Goal: Task Accomplishment & Management: Manage account settings

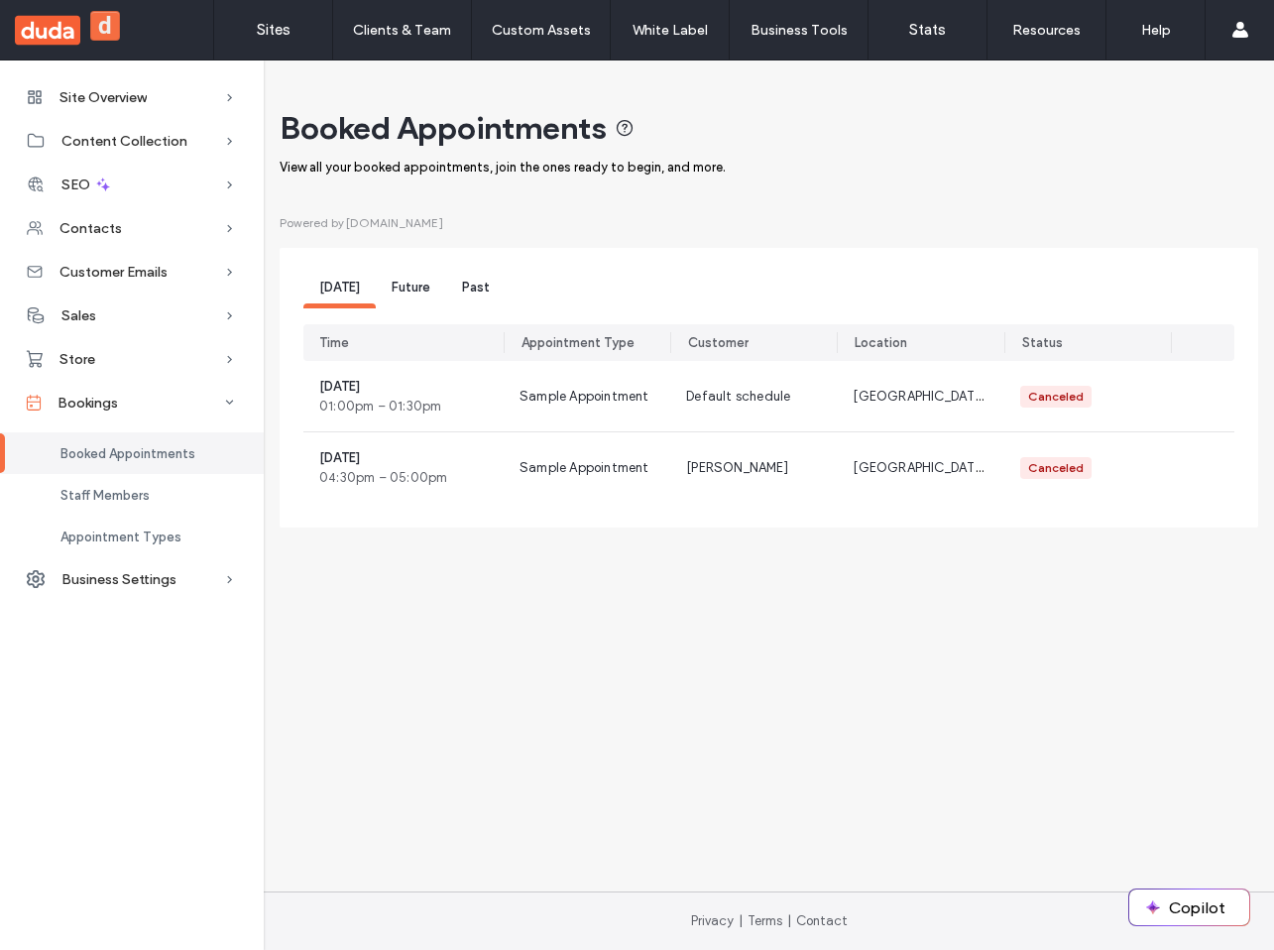
click at [408, 293] on span "Future" at bounding box center [411, 287] width 39 height 15
click at [148, 506] on div "Staff Members" at bounding box center [132, 495] width 264 height 42
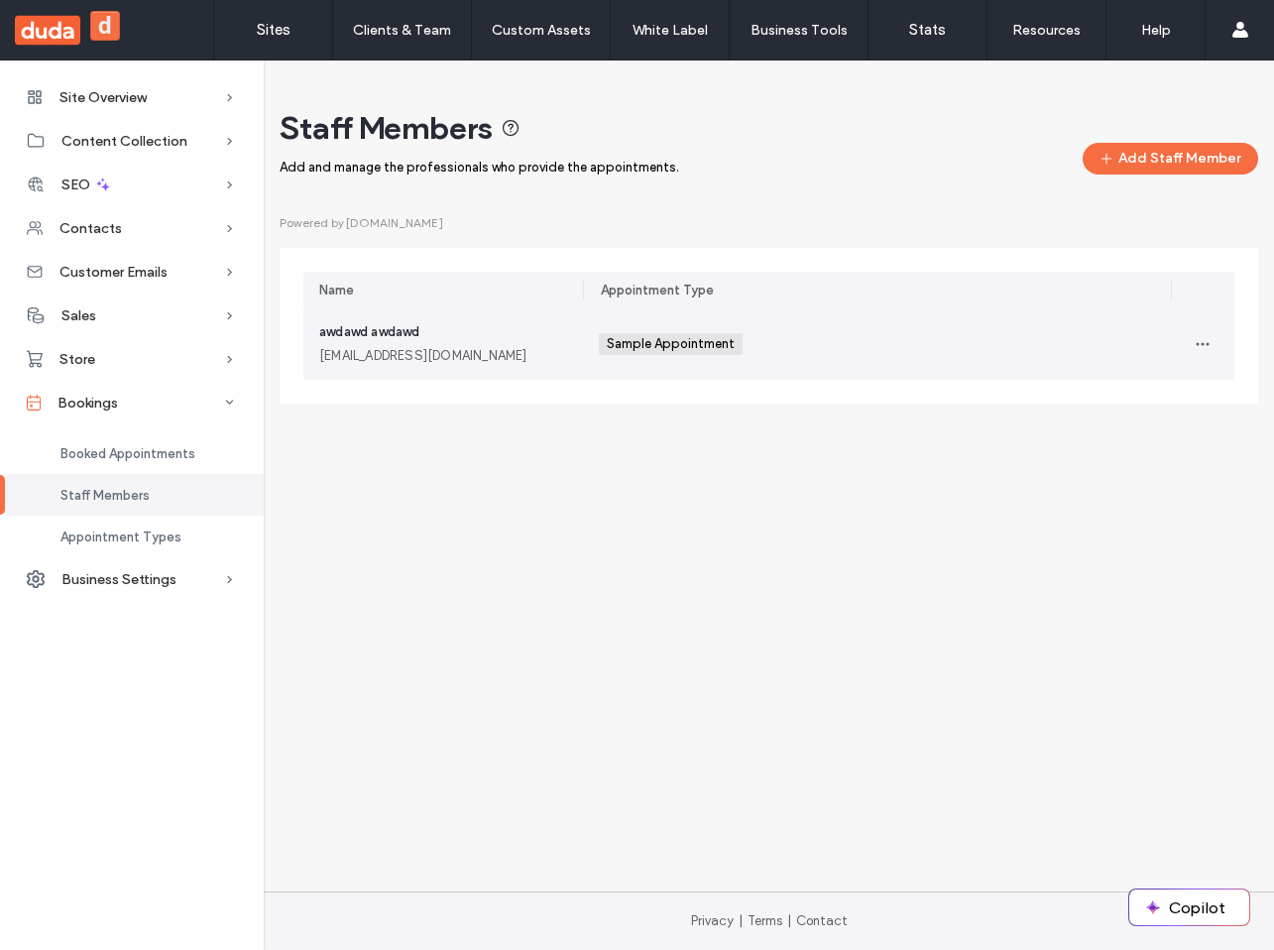
click at [591, 346] on div "Sample Appointment +0 Sample Appointment +0" at bounding box center [877, 343] width 588 height 71
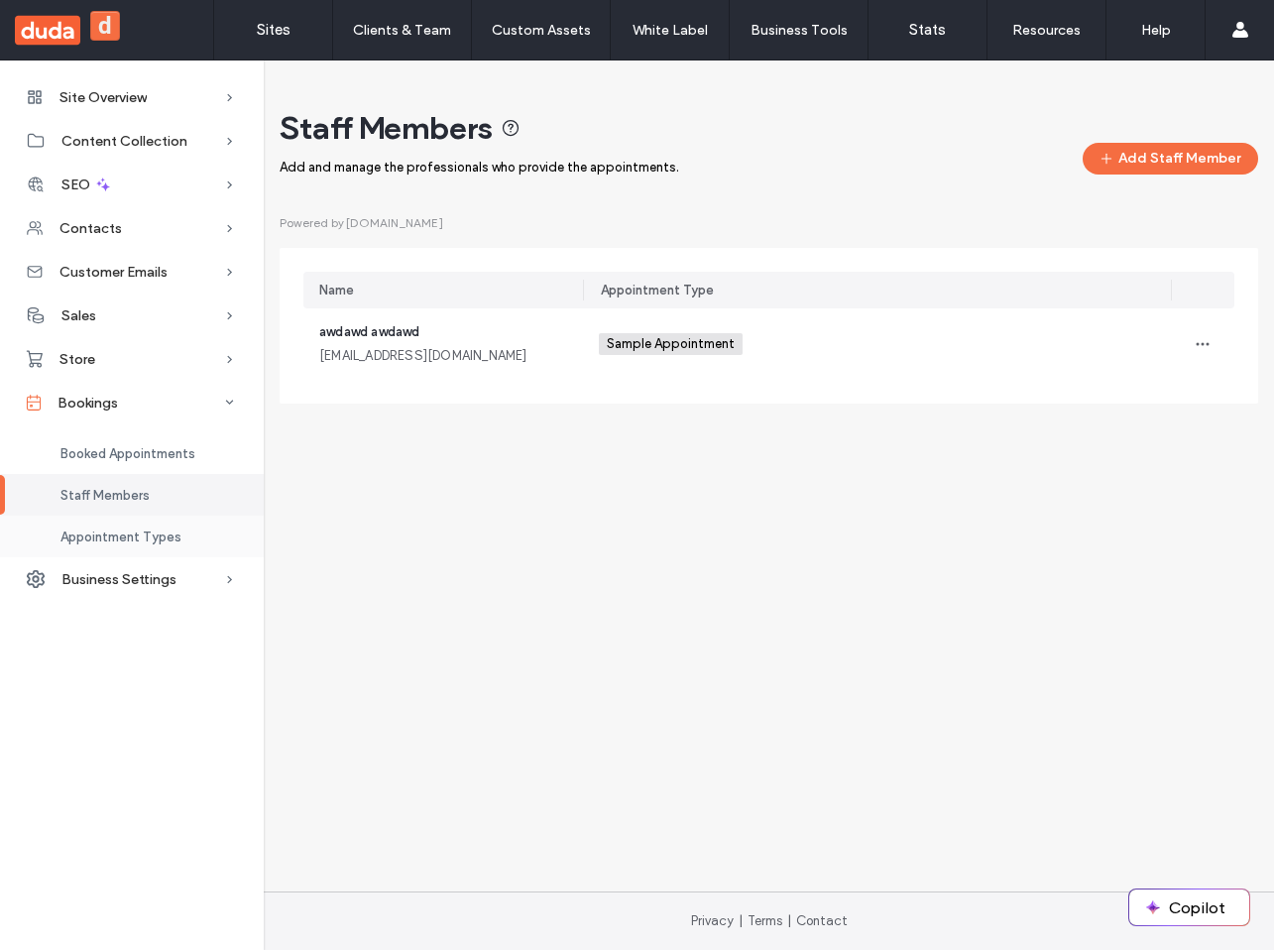
click at [165, 530] on span "Appointment Types" at bounding box center [120, 537] width 121 height 15
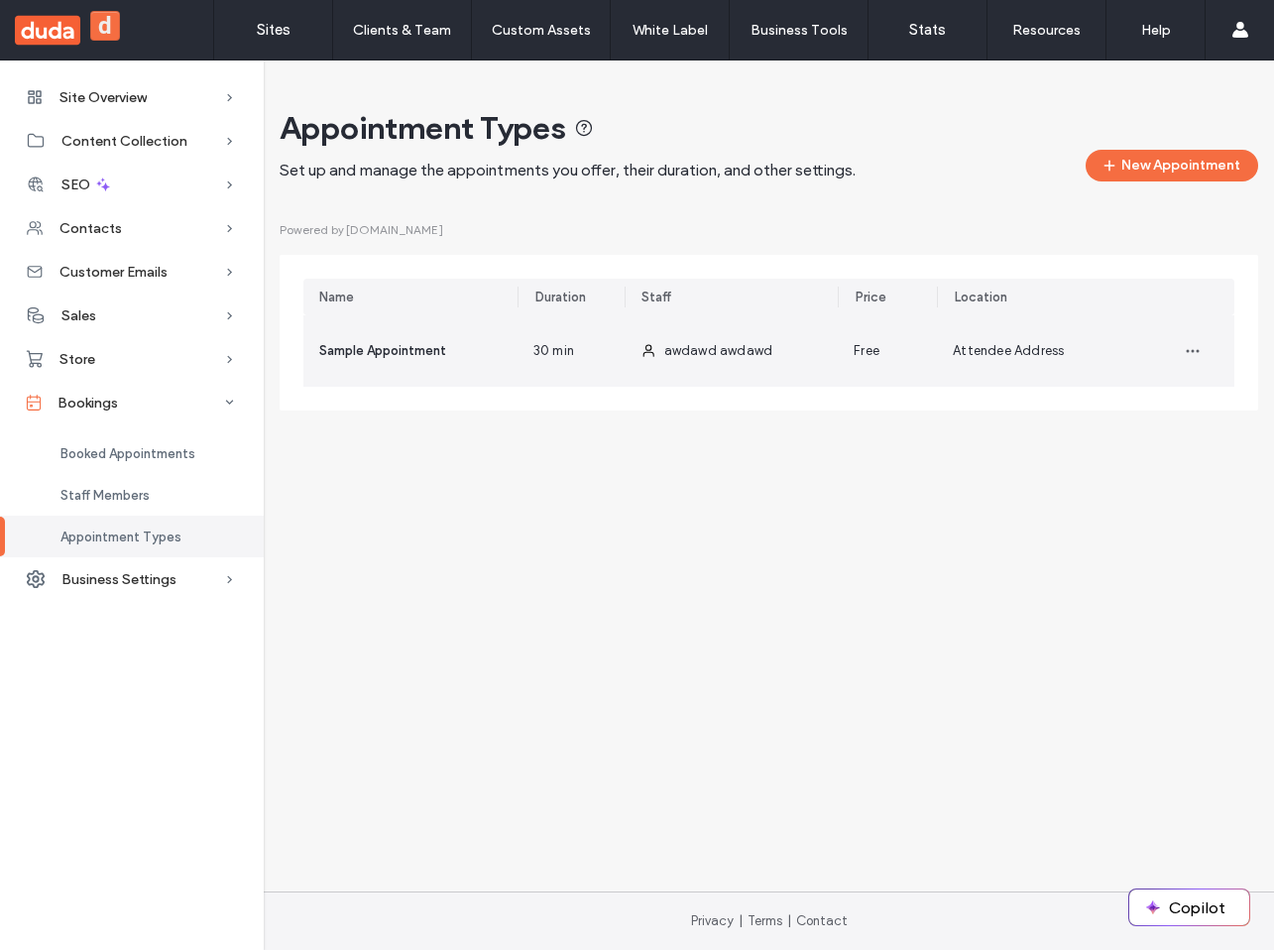
click at [491, 350] on div "Sample Appointment" at bounding box center [410, 350] width 214 height 71
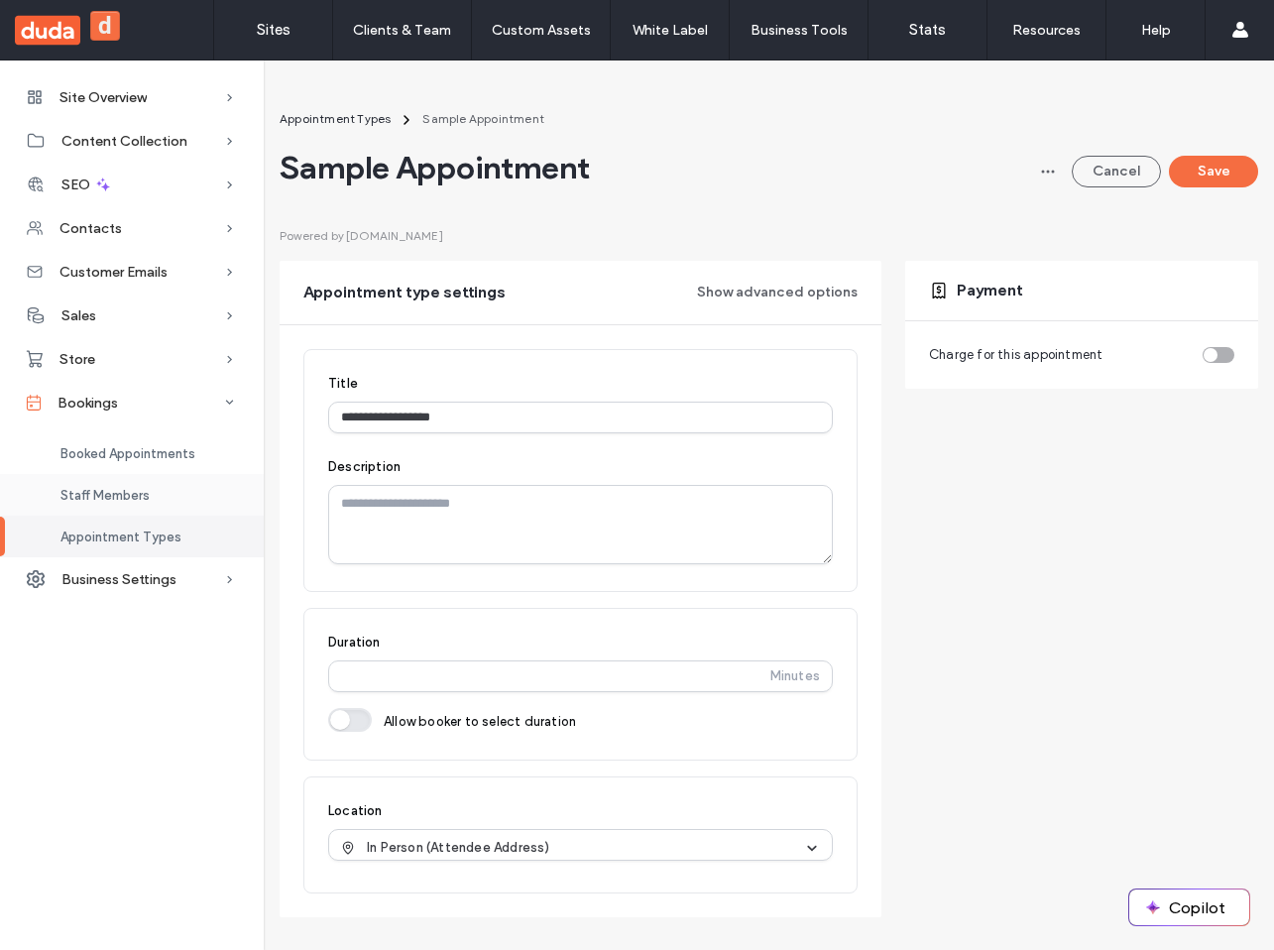
click at [119, 480] on div "Staff Members" at bounding box center [132, 495] width 264 height 42
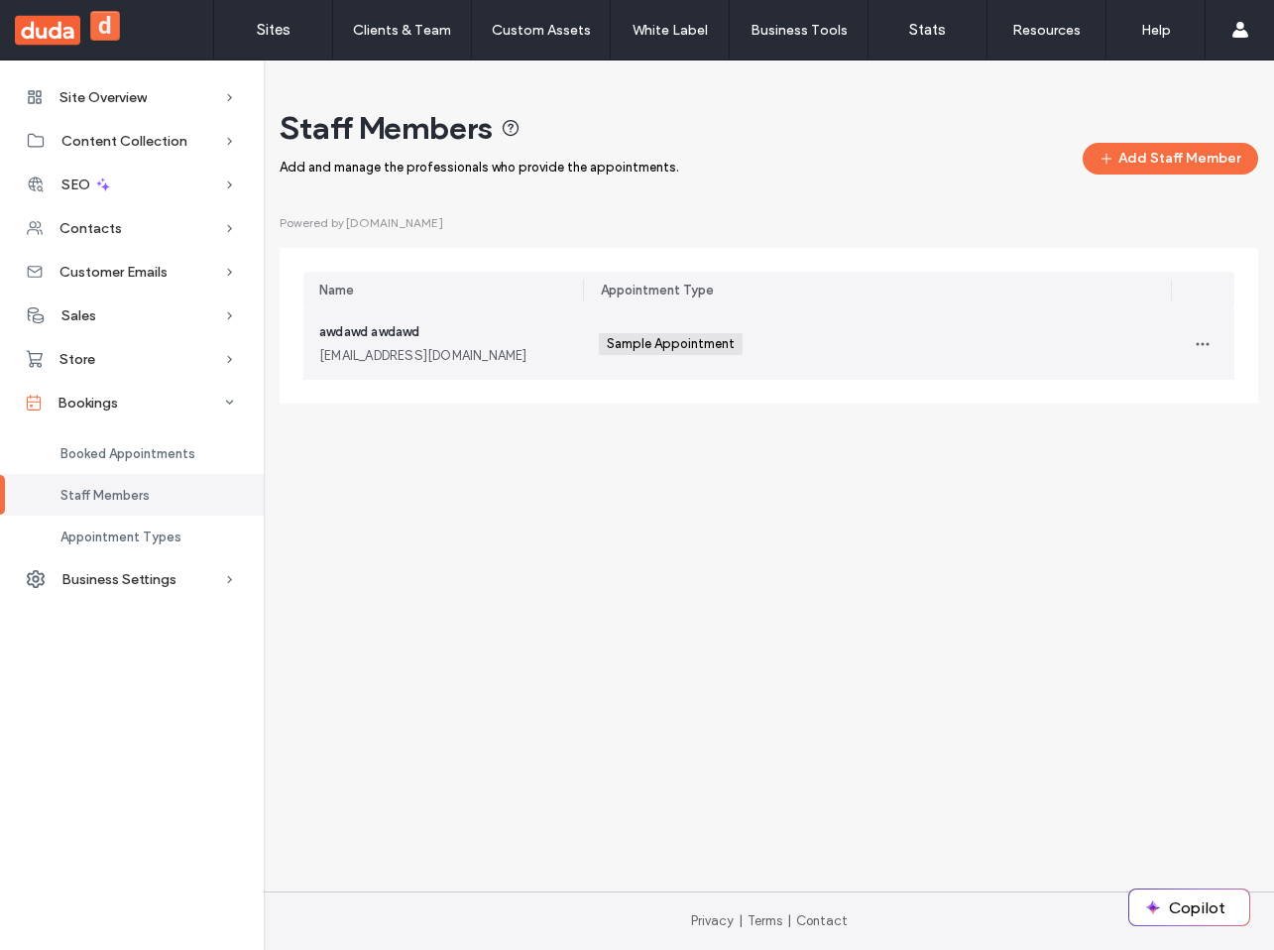
click at [500, 364] on div "[EMAIL_ADDRESS][DOMAIN_NAME]" at bounding box center [443, 356] width 248 height 20
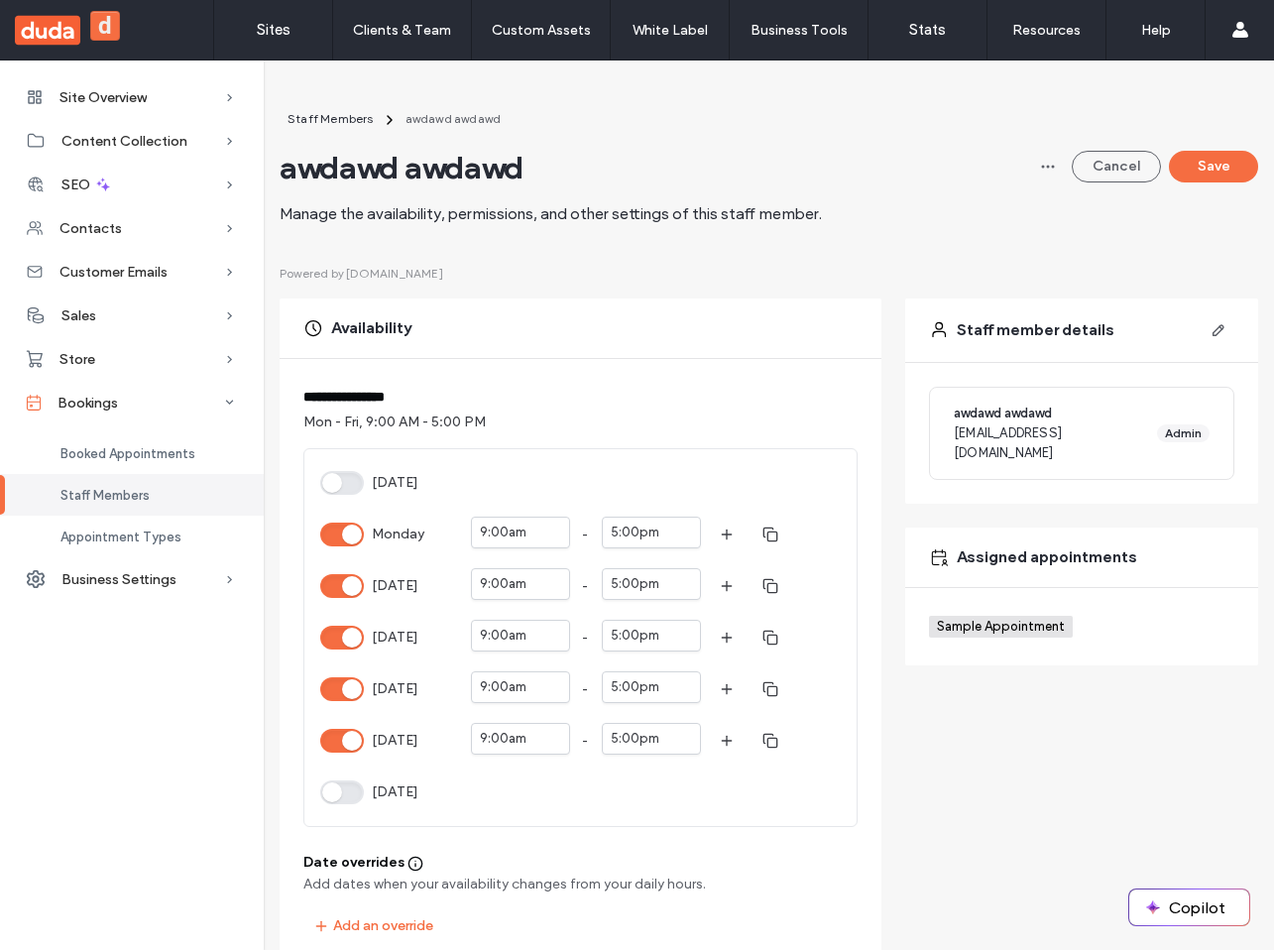
click at [314, 133] on div "Staff Members awdawd awdawd awdawd awdawd Manage the availability, permissions,…" at bounding box center [551, 166] width 542 height 117
click at [320, 123] on span "Staff Members" at bounding box center [331, 118] width 86 height 15
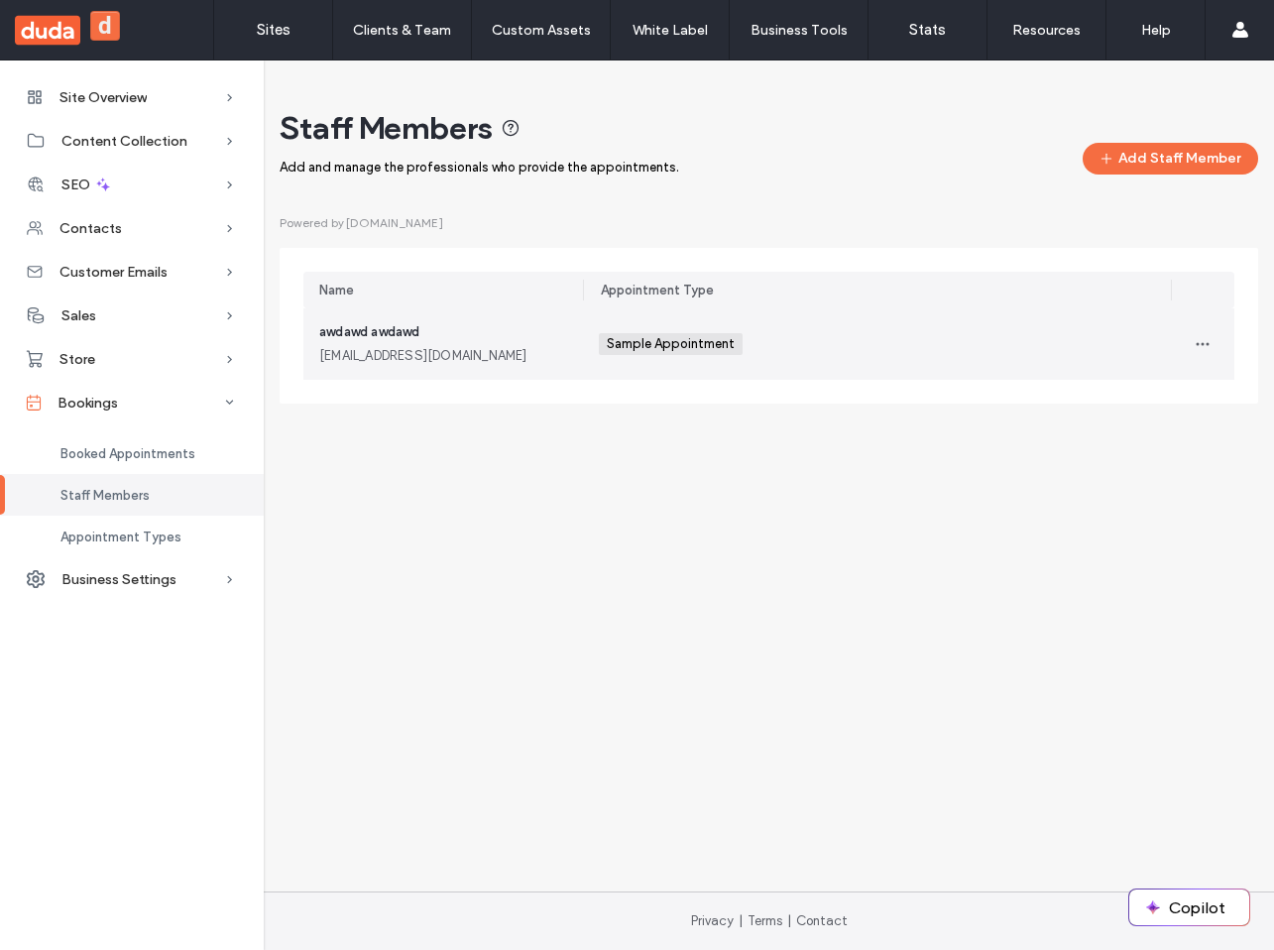
click at [532, 324] on div "awdawd awdawd [EMAIL_ADDRESS][DOMAIN_NAME]" at bounding box center [443, 344] width 248 height 44
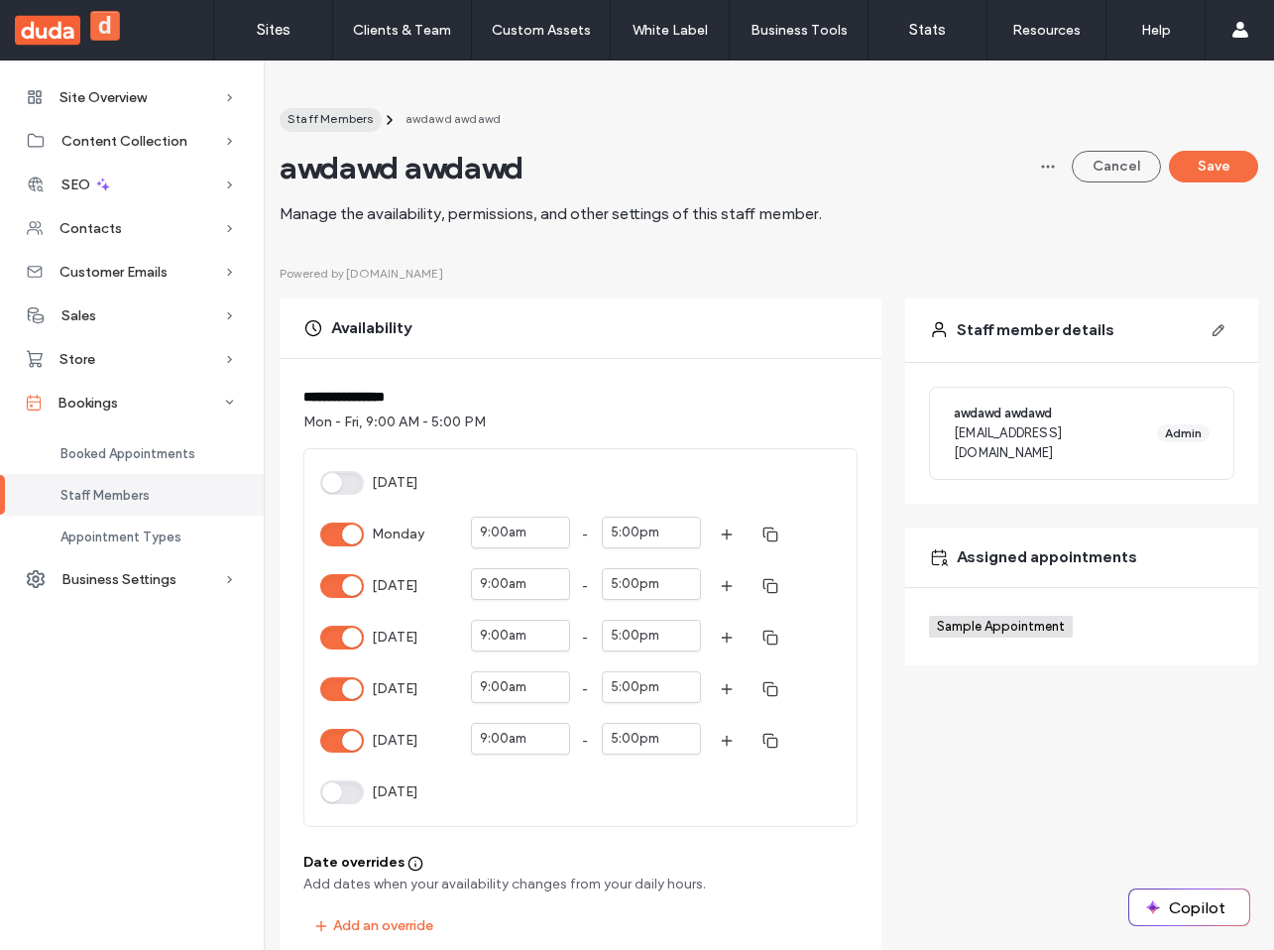
click at [343, 123] on span "Staff Members" at bounding box center [331, 118] width 86 height 15
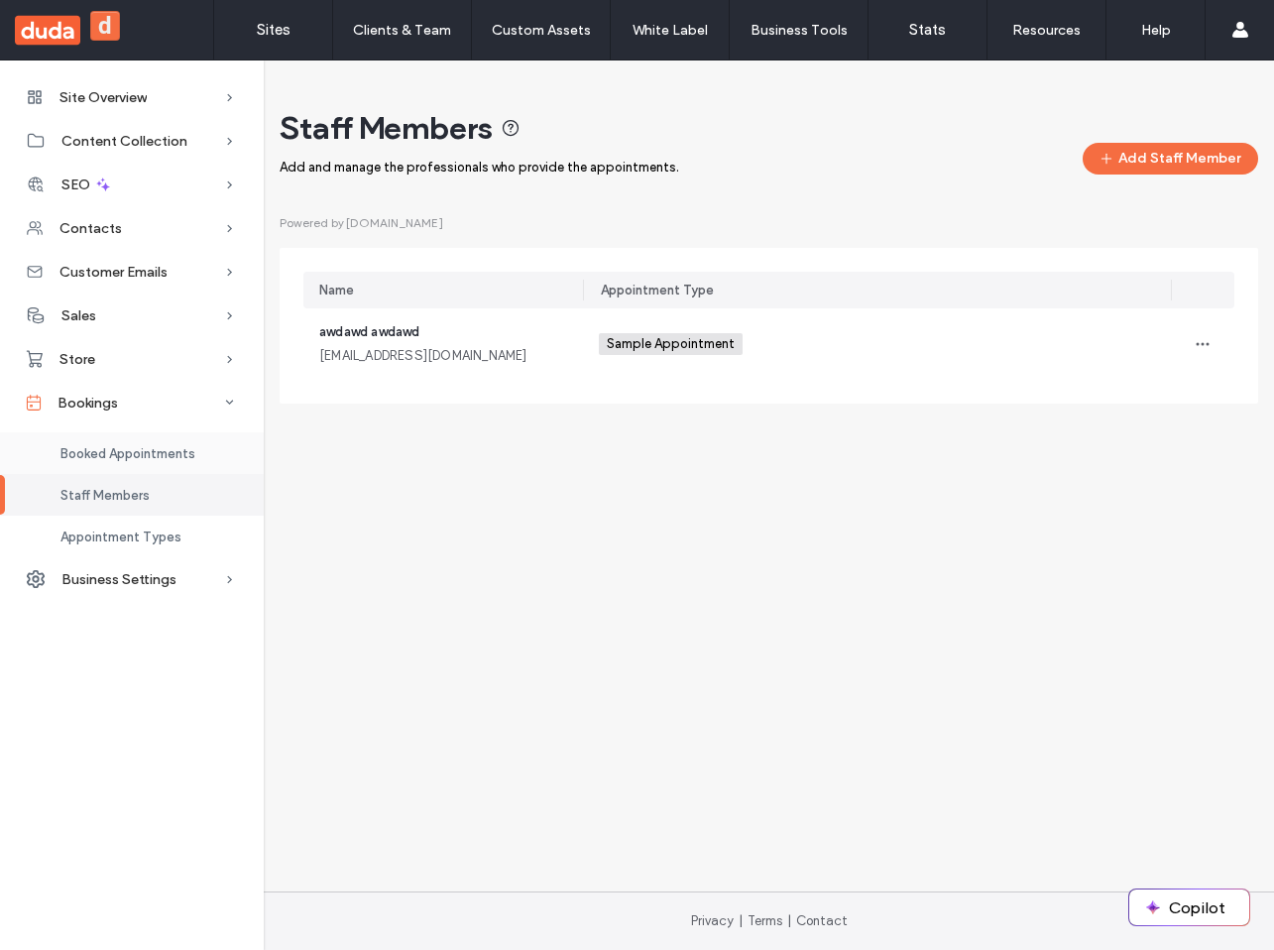
click at [123, 448] on span "Booked Appointments" at bounding box center [127, 453] width 135 height 15
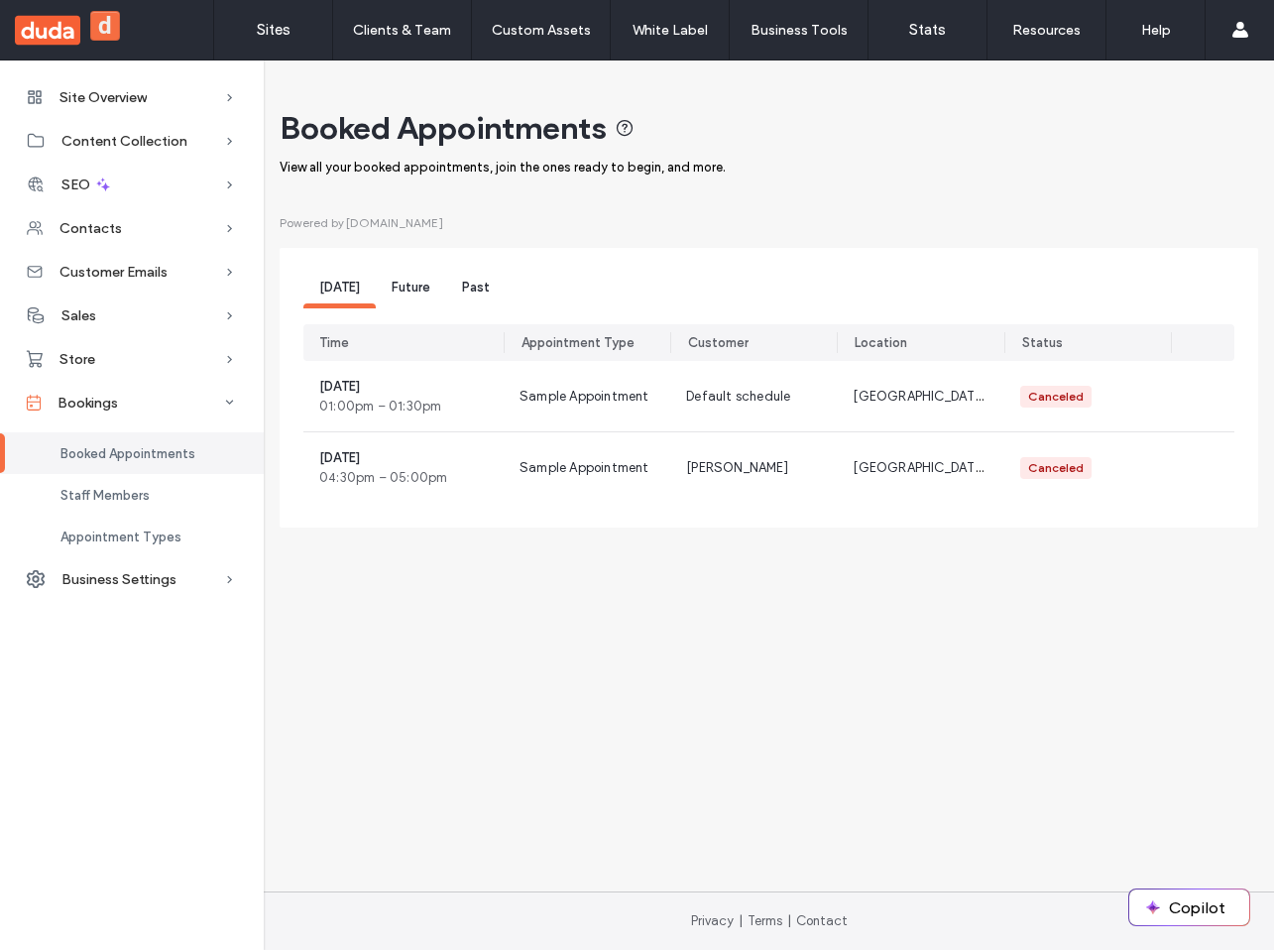
click at [407, 298] on div "Future" at bounding box center [411, 290] width 70 height 37
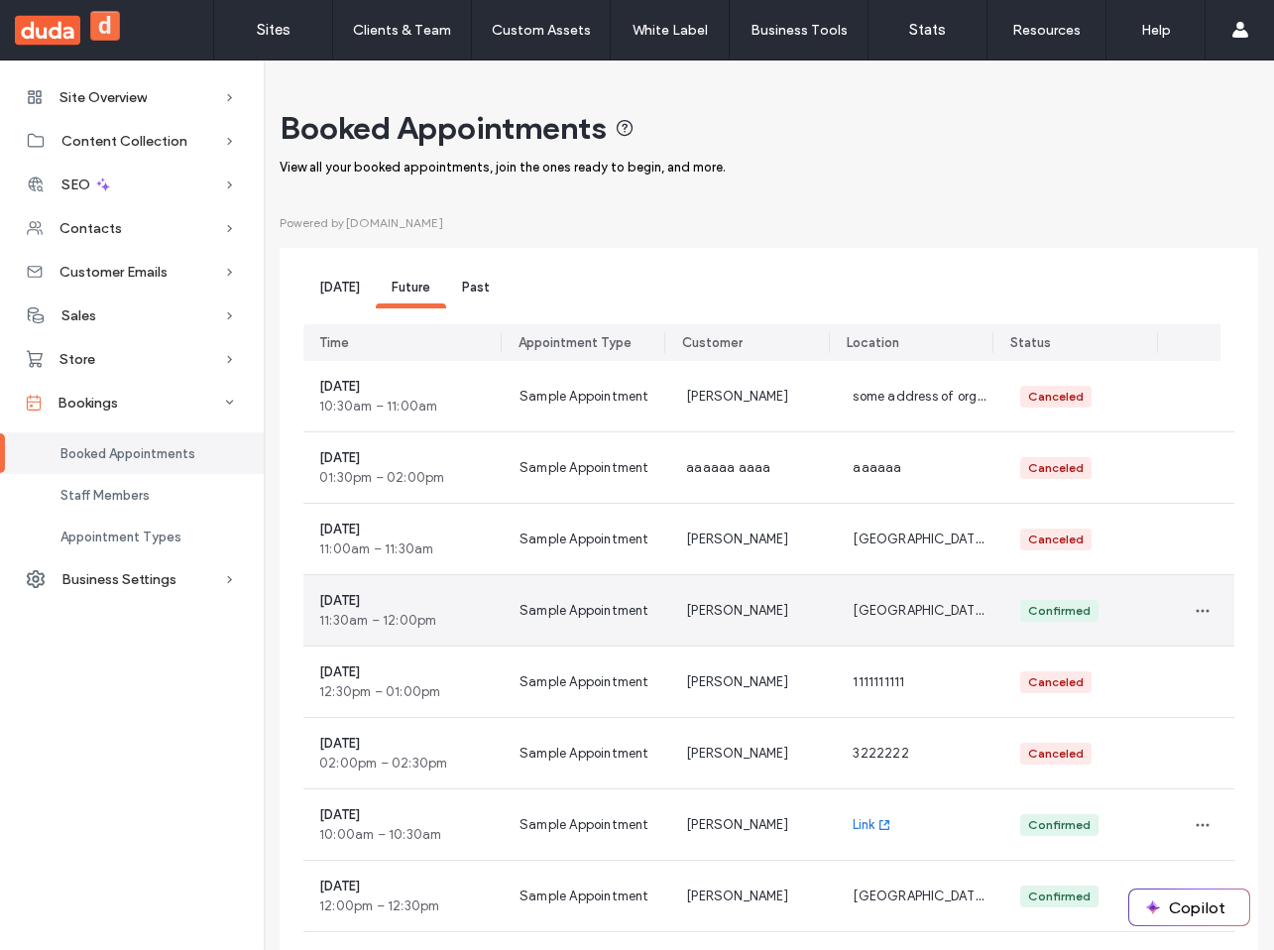
click at [733, 600] on div "[PERSON_NAME]" at bounding box center [753, 610] width 167 height 70
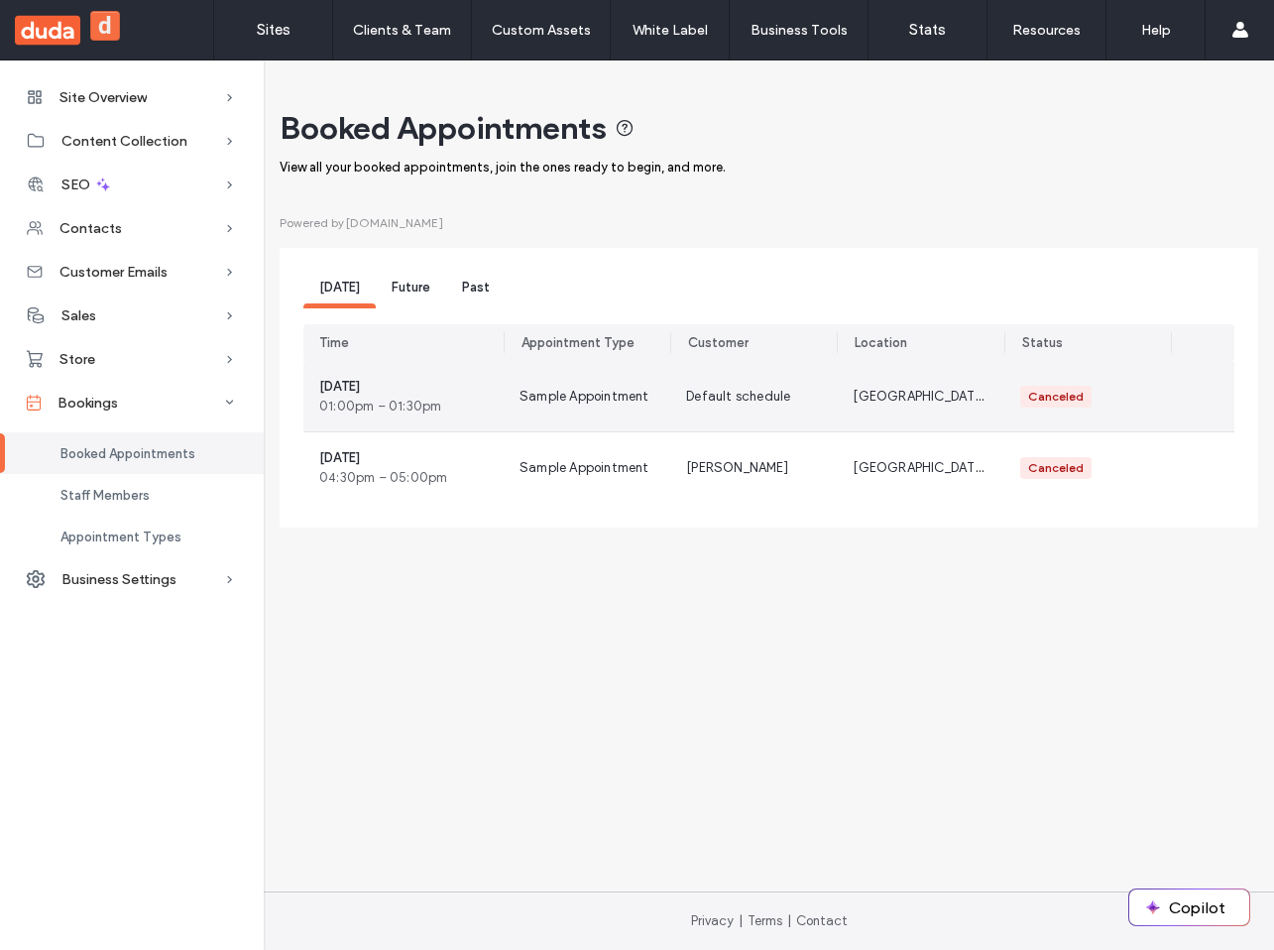
click at [603, 412] on div "Sample Appointment" at bounding box center [587, 396] width 167 height 70
click at [637, 413] on div "Sample Appointment" at bounding box center [587, 396] width 167 height 70
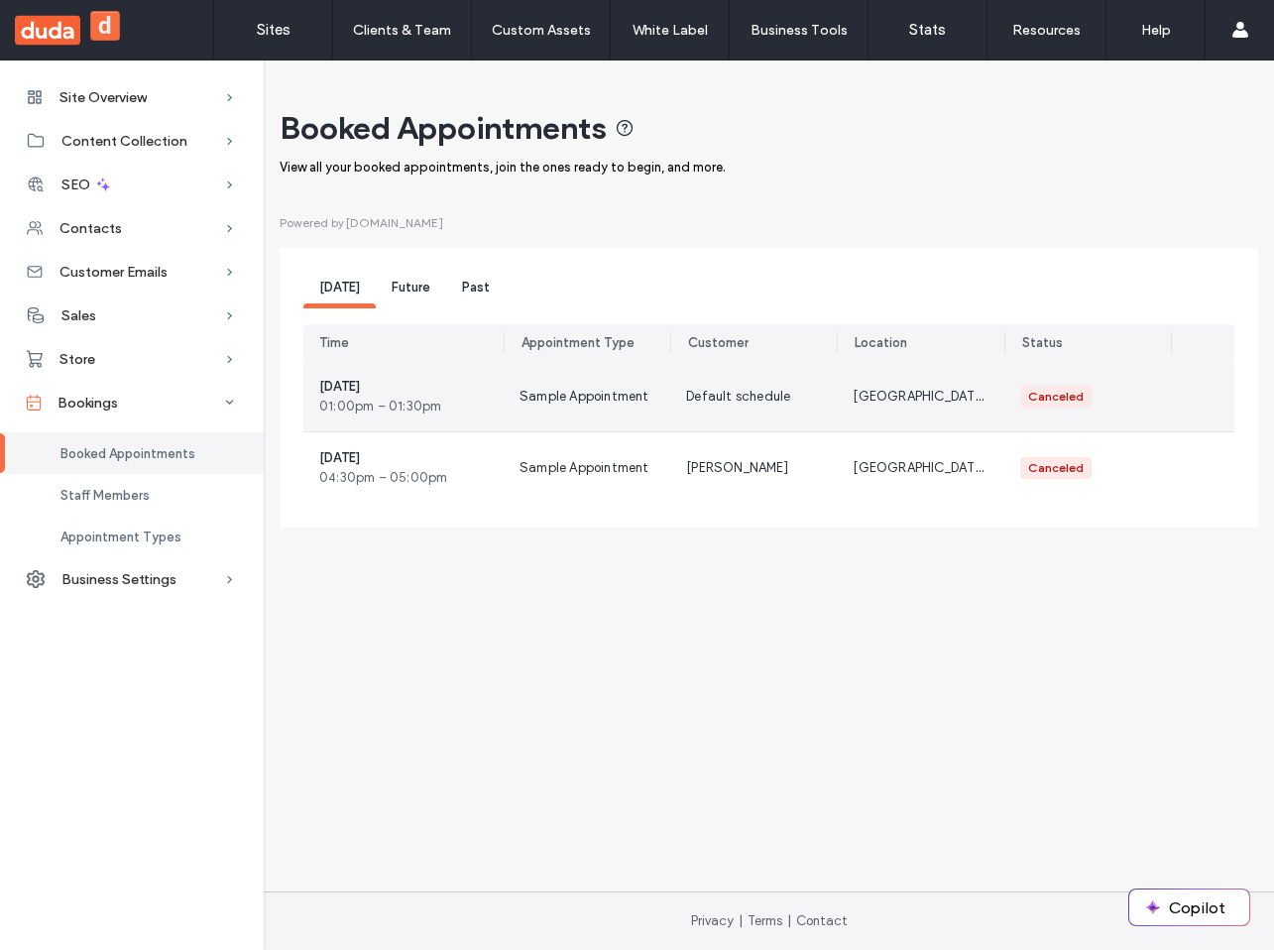
click at [633, 384] on div "Sample Appointment" at bounding box center [587, 396] width 167 height 70
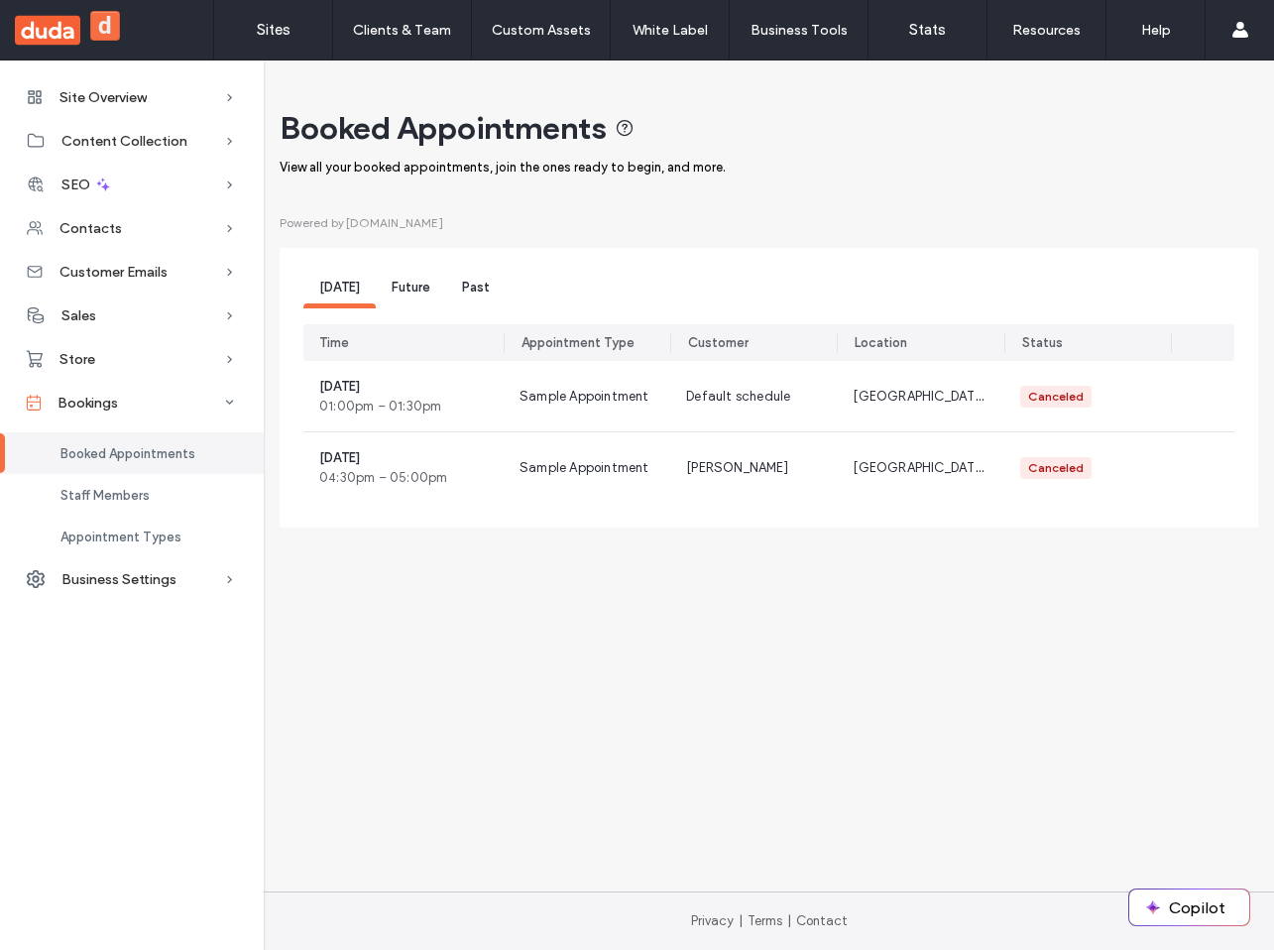
click at [435, 283] on div "Future" at bounding box center [411, 290] width 70 height 37
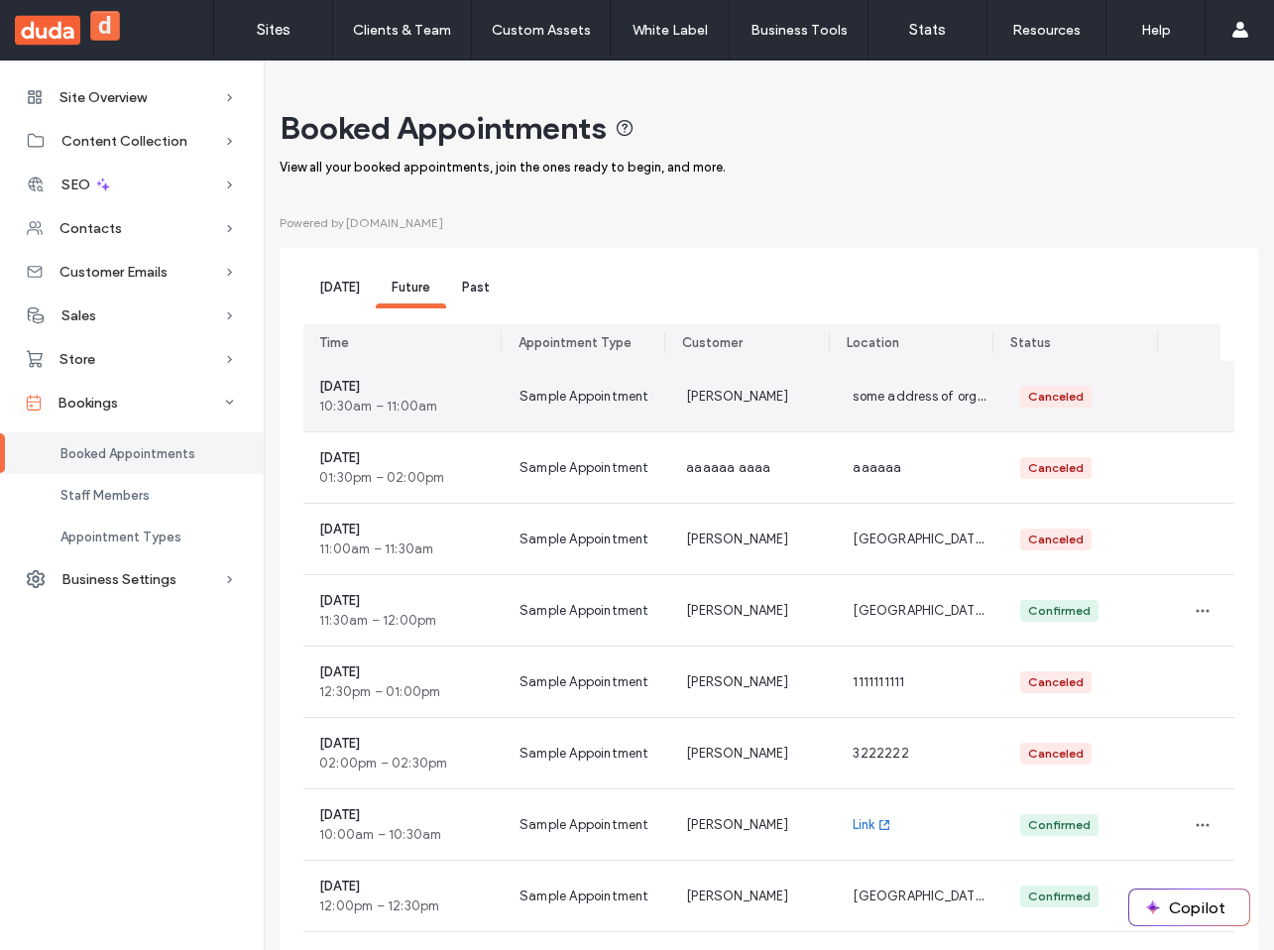
click at [583, 397] on span "Sample Appointment" at bounding box center [585, 397] width 130 height 20
click at [638, 412] on div "Sample Appointment" at bounding box center [587, 396] width 167 height 70
click at [638, 415] on div "Sample Appointment" at bounding box center [587, 396] width 167 height 70
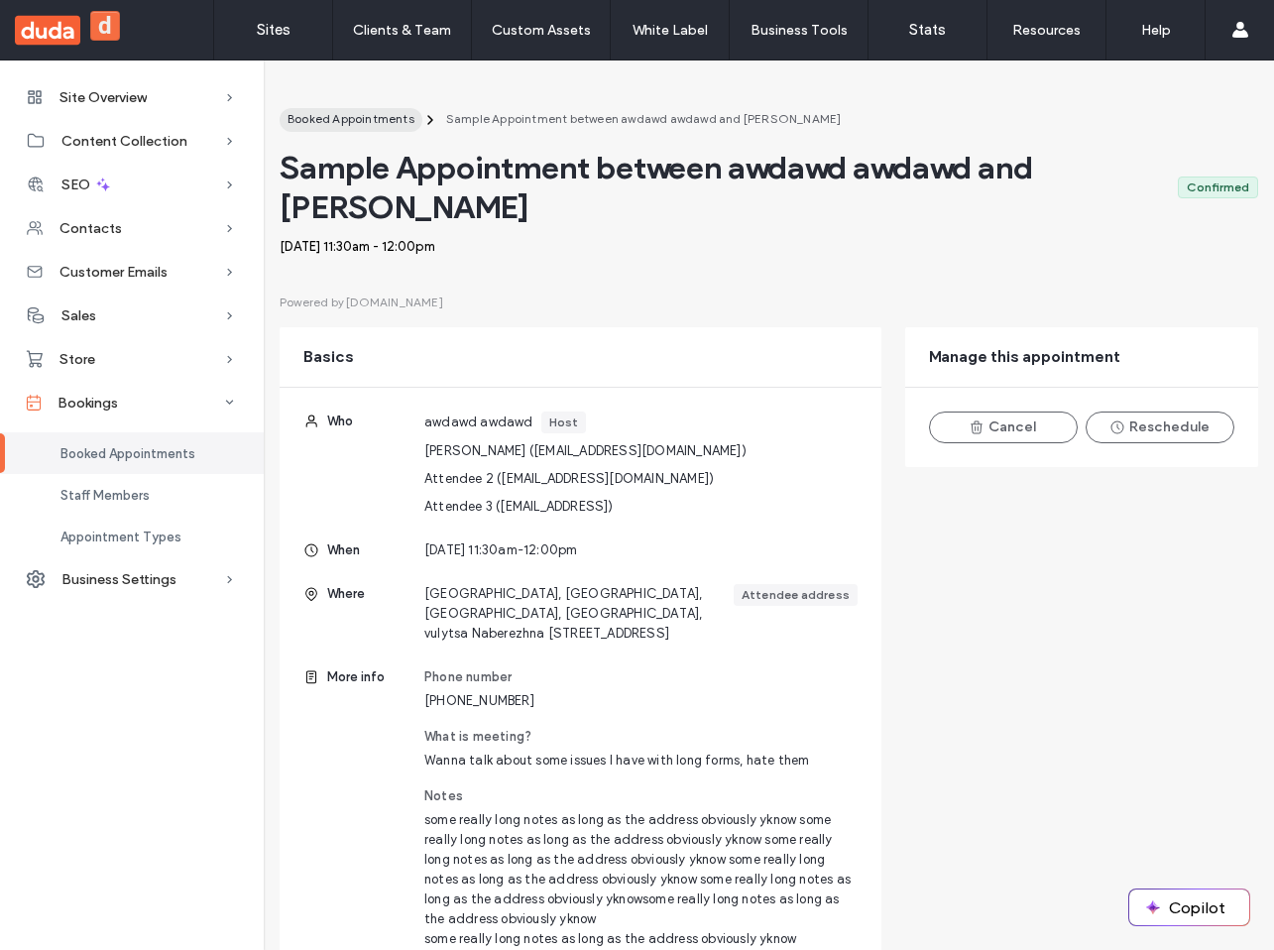
click at [347, 122] on span "Booked Appointments" at bounding box center [351, 118] width 127 height 15
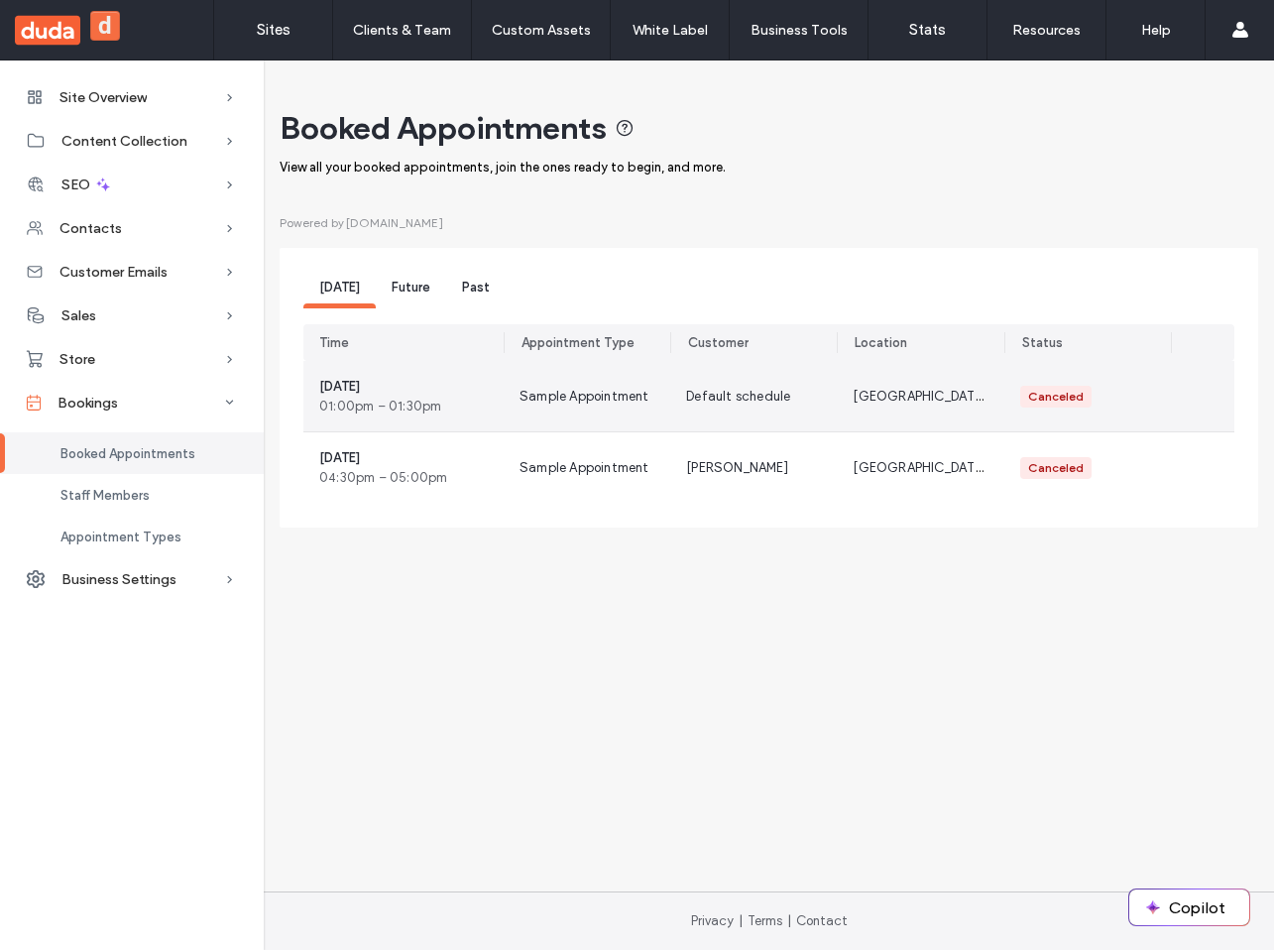
click at [602, 409] on div "Sample Appointment" at bounding box center [587, 396] width 167 height 70
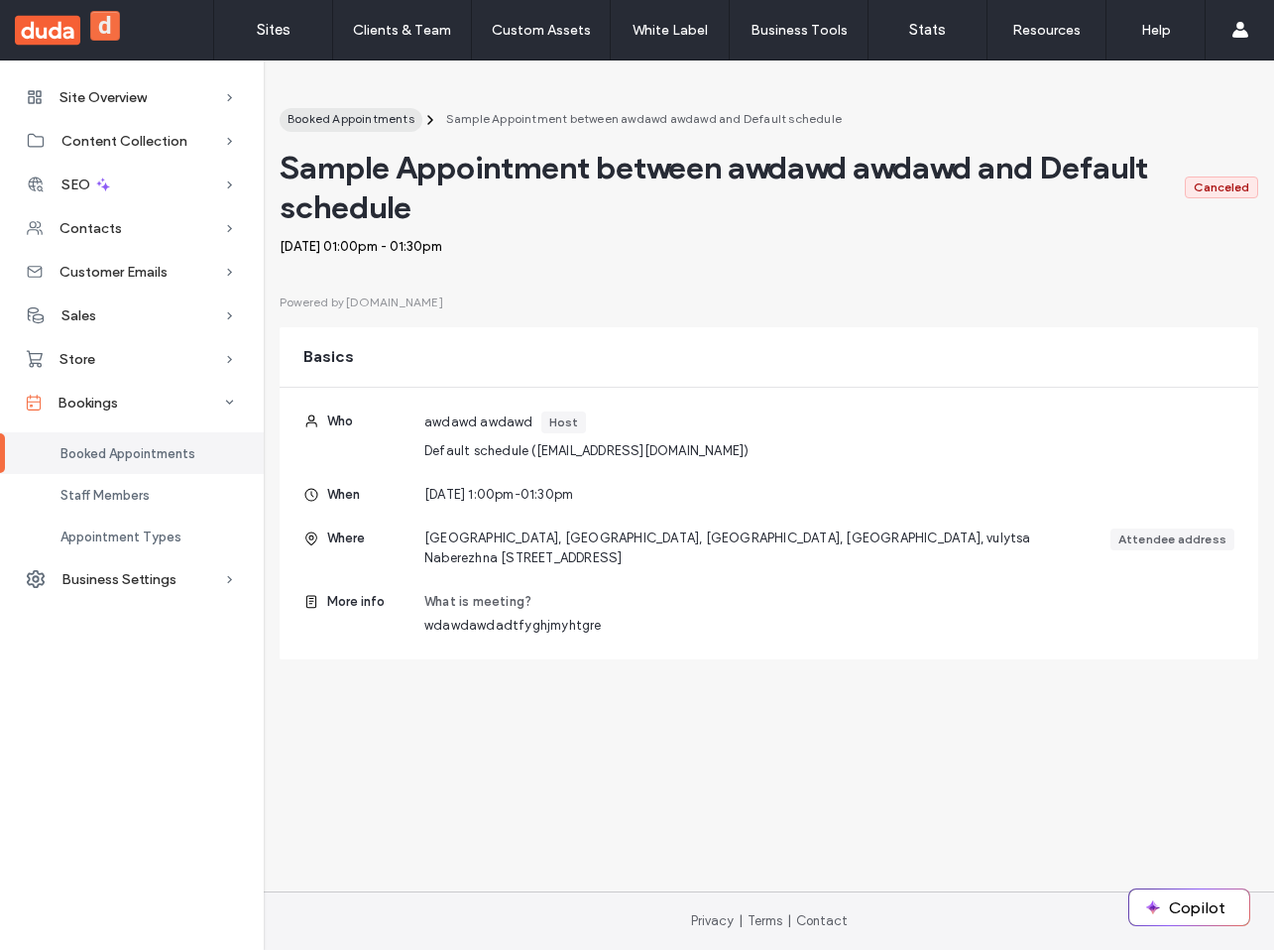
click at [327, 115] on span "Booked Appointments" at bounding box center [351, 118] width 127 height 15
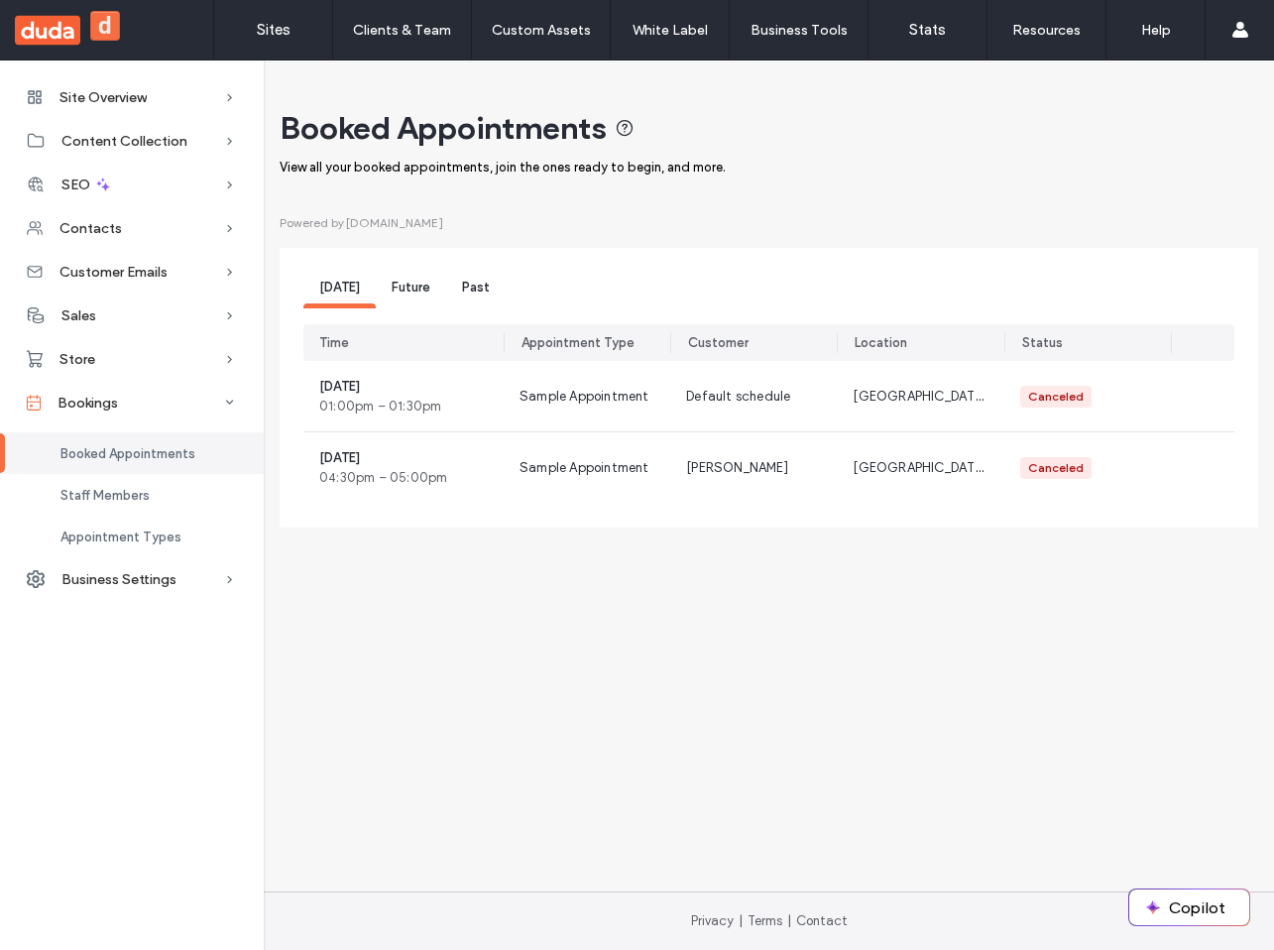
click at [405, 295] on span "Future" at bounding box center [411, 287] width 39 height 15
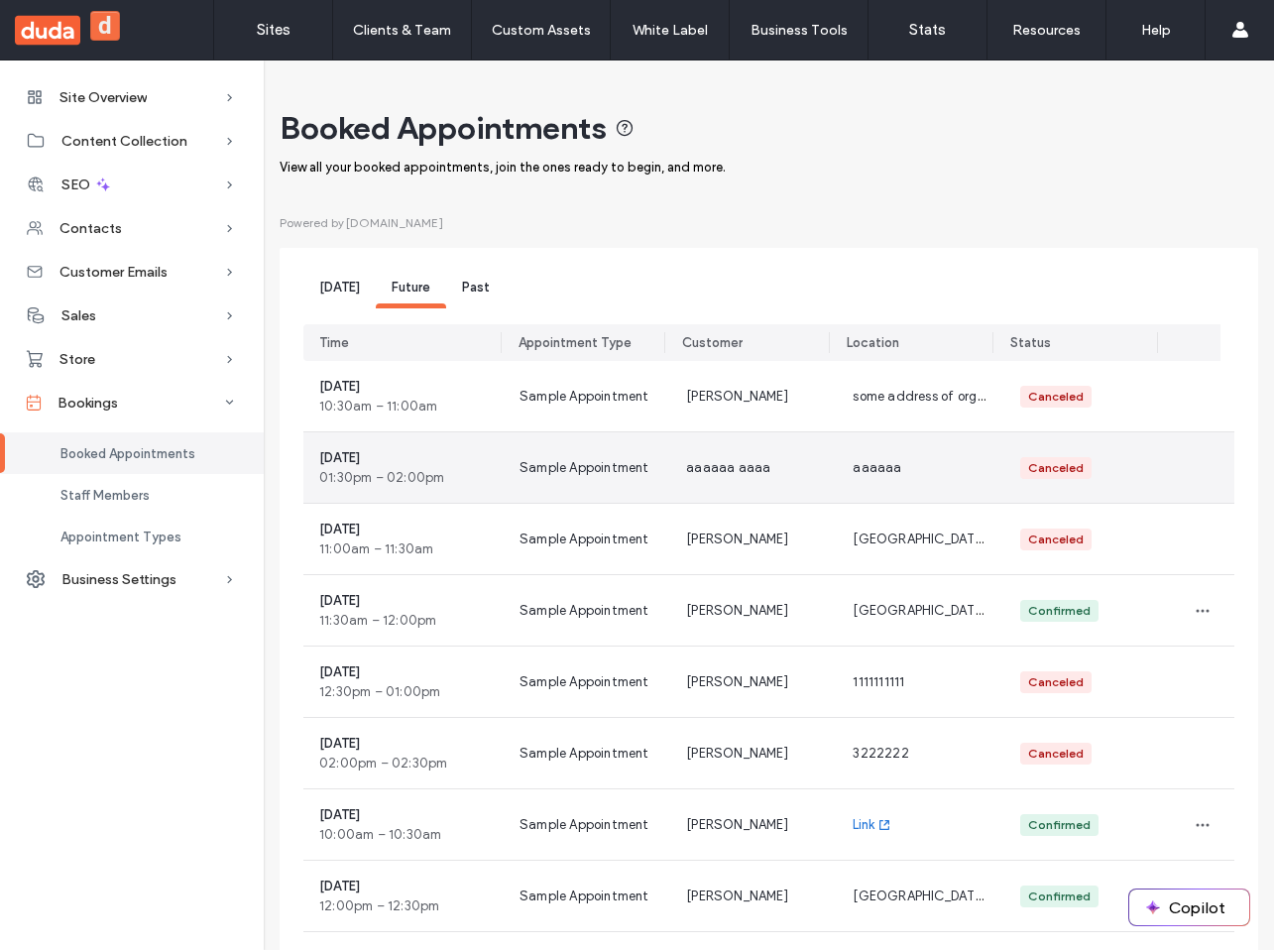
click at [556, 434] on div "Sample Appointment" at bounding box center [587, 467] width 167 height 70
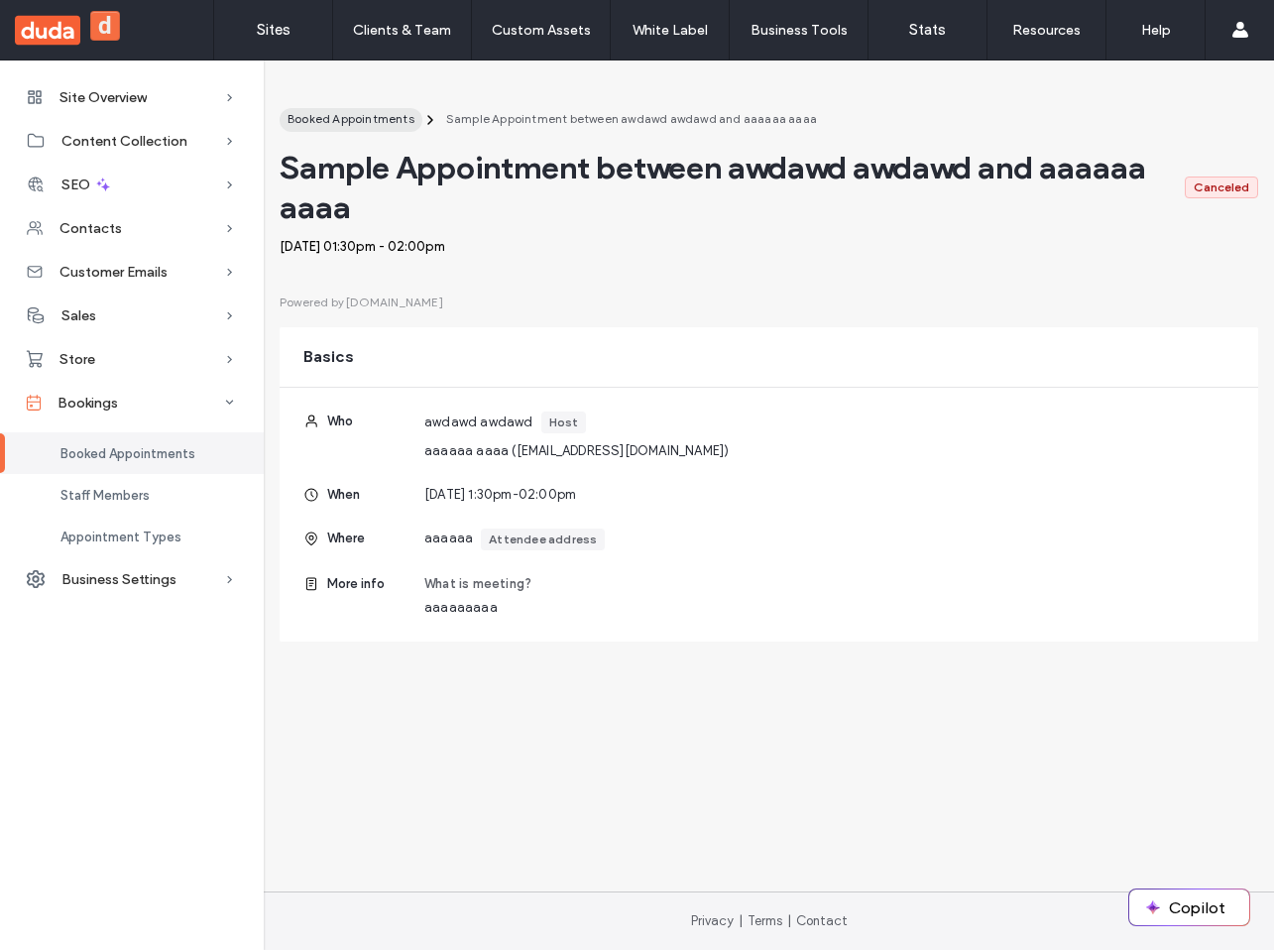
click at [331, 121] on span "Booked Appointments" at bounding box center [351, 118] width 127 height 15
